Goal: Information Seeking & Learning: Learn about a topic

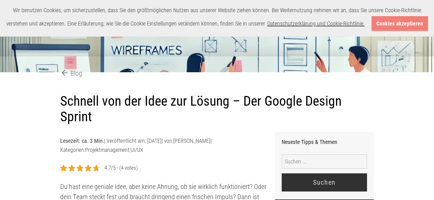
scroll to position [119, 0]
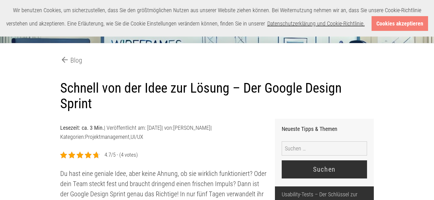
drag, startPoint x: 61, startPoint y: 87, endPoint x: 110, endPoint y: 105, distance: 51.7
click at [110, 105] on h1 "Schnell von der Idee zur Lösung – Der Google Design Sprint" at bounding box center [217, 96] width 314 height 32
copy h1 "Schnell von der Idee zur Lösung – Der Google Design Sprint"
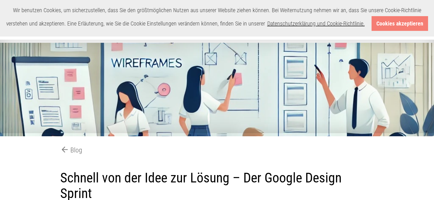
scroll to position [0, 0]
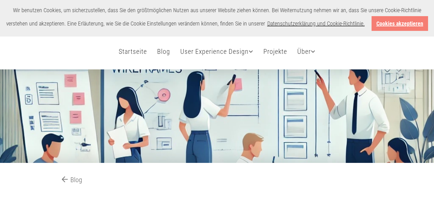
click at [414, 23] on link "Cookies akzeptieren" at bounding box center [400, 23] width 57 height 15
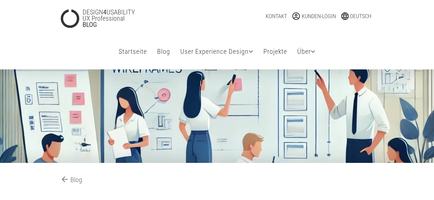
click at [215, 27] on div "DESIGN 4 USABILITY UX Professional BLOG language Deutsch Deutsch English Pусски…" at bounding box center [217, 16] width 331 height 32
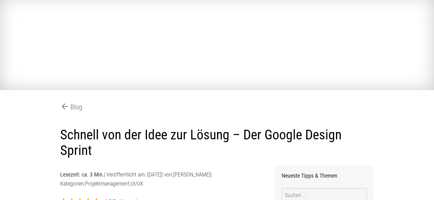
scroll to position [23, 0]
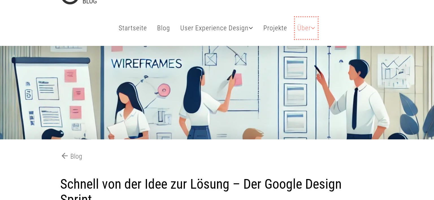
click at [317, 31] on link "Über" at bounding box center [306, 27] width 23 height 21
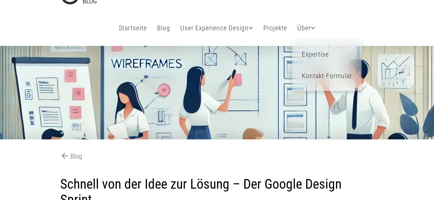
click at [341, 17] on div "Startseite Blog Tipps & Themen User Experience Design User Experience Design Br…" at bounding box center [217, 29] width 322 height 33
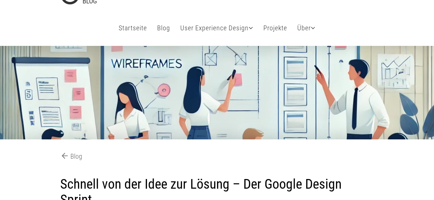
scroll to position [0, 0]
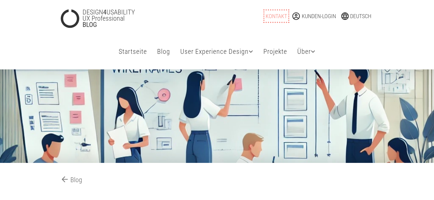
click at [273, 15] on link "Kontakt" at bounding box center [276, 16] width 21 height 9
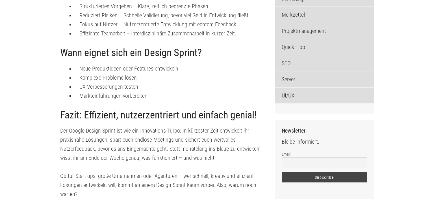
scroll to position [866, 0]
